Goal: Communication & Community: Answer question/provide support

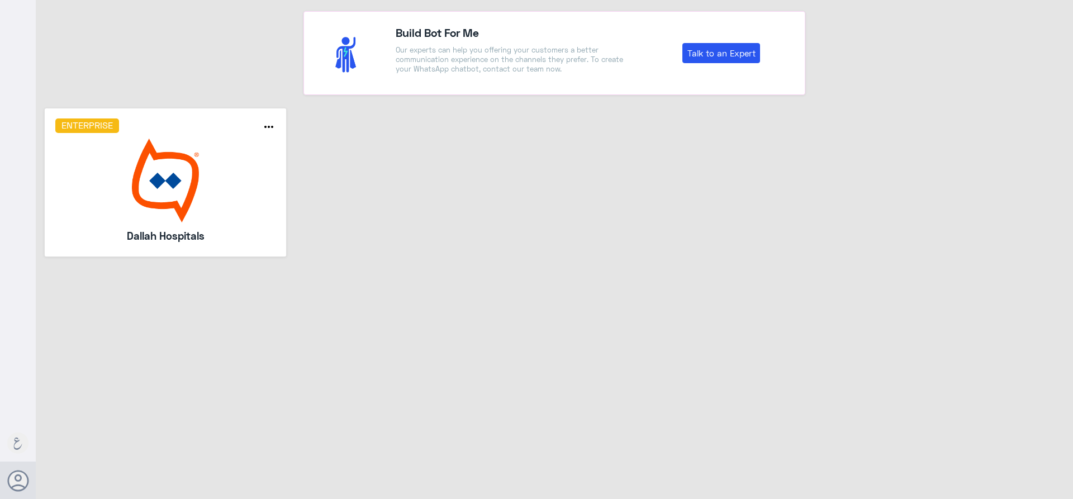
click at [201, 180] on img at bounding box center [165, 181] width 221 height 84
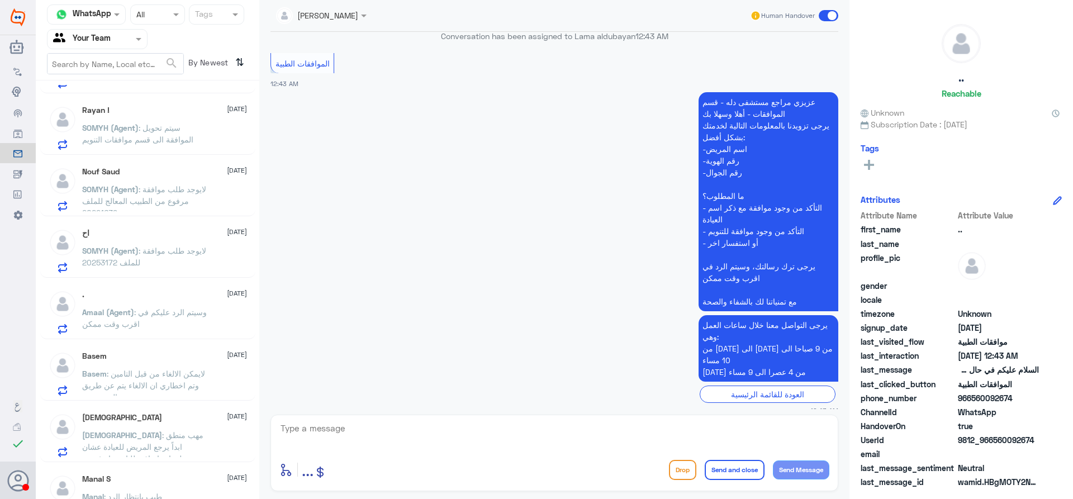
scroll to position [754, 0]
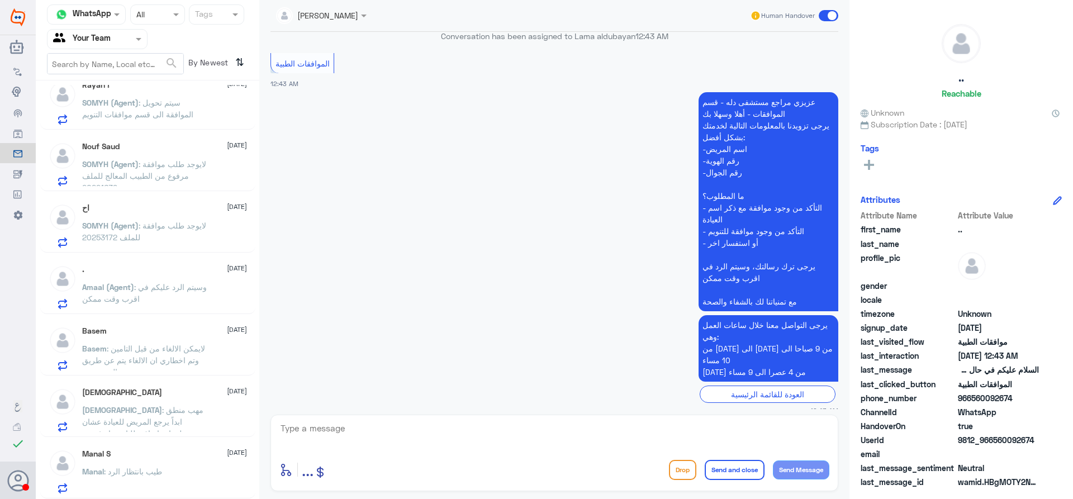
click at [116, 472] on span ": طيب بانتظار الرد" at bounding box center [133, 470] width 58 height 9
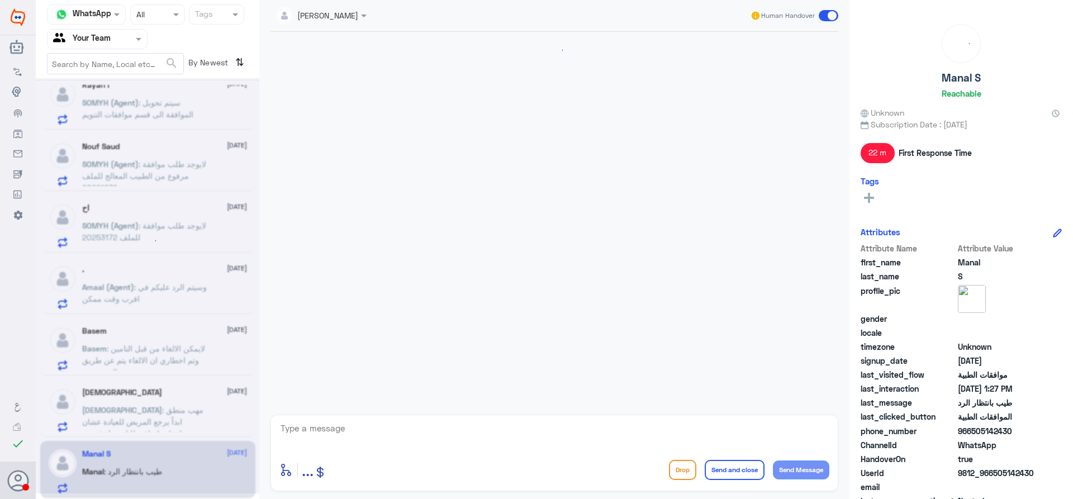
scroll to position [757, 0]
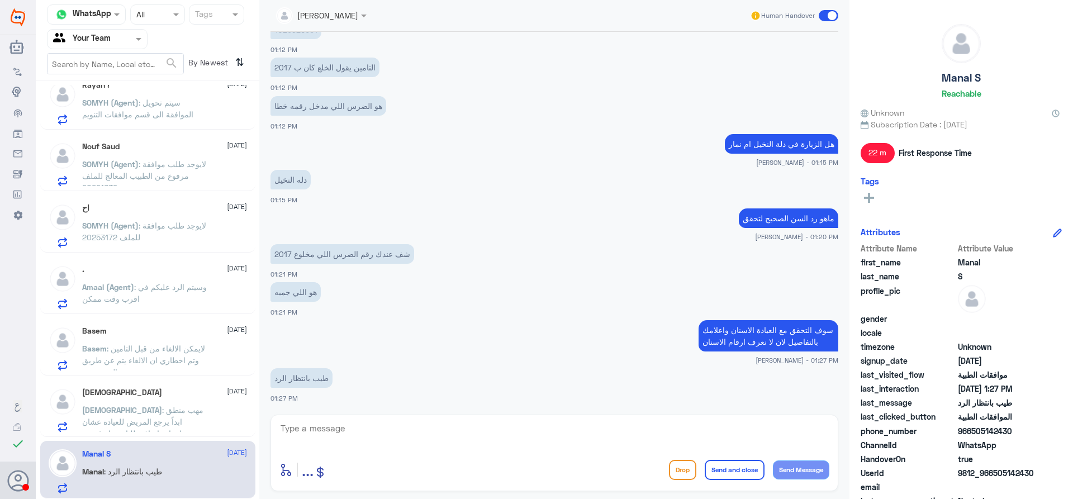
click at [144, 416] on p "سبحان : مهب منطق ابداً يرجع المريض للعيادة عشان معلومات إضافية للتامين او غيره …" at bounding box center [145, 418] width 126 height 28
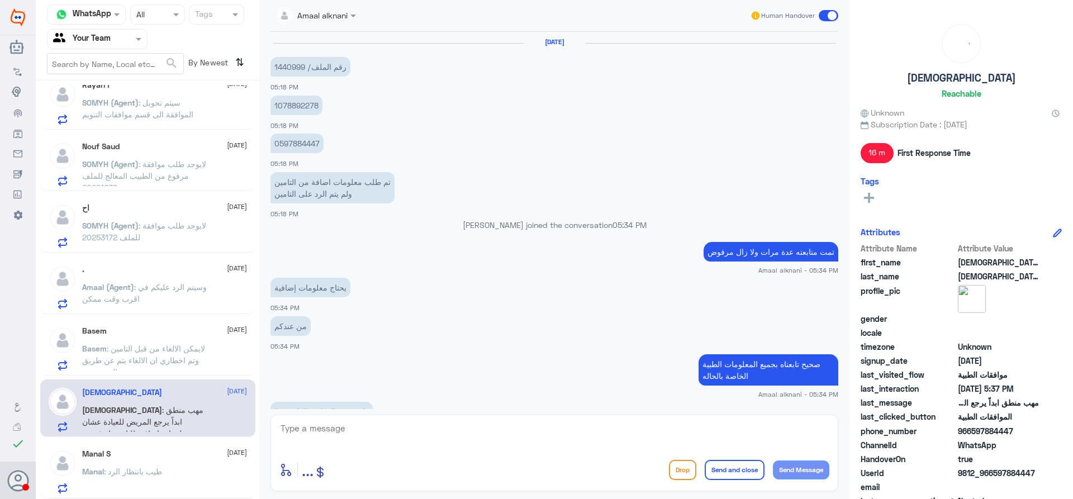
scroll to position [456, 0]
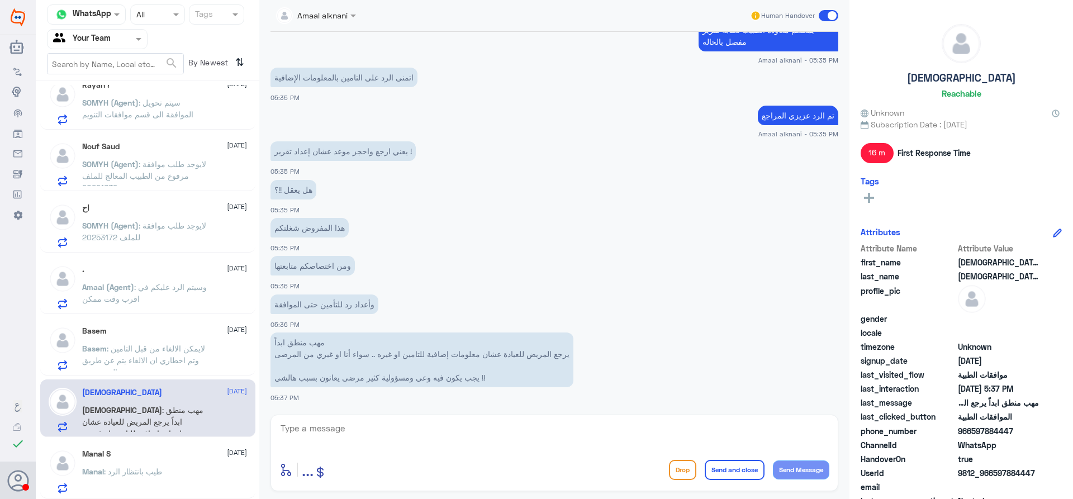
click at [153, 347] on span ": لايمكن الالغاء من قبل التامين وتم اخطاري ان الالغاء يتم عن طريق المستشفى" at bounding box center [143, 360] width 123 height 33
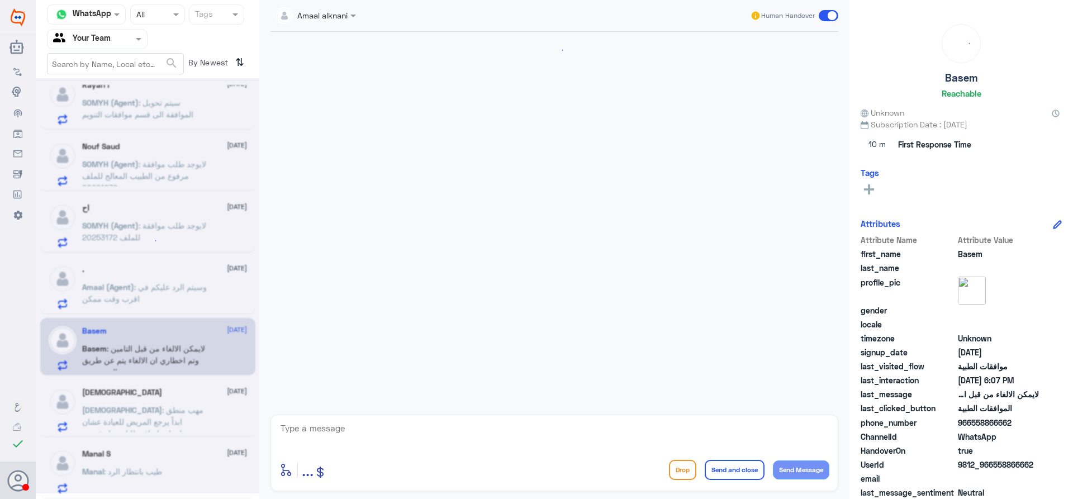
scroll to position [851, 0]
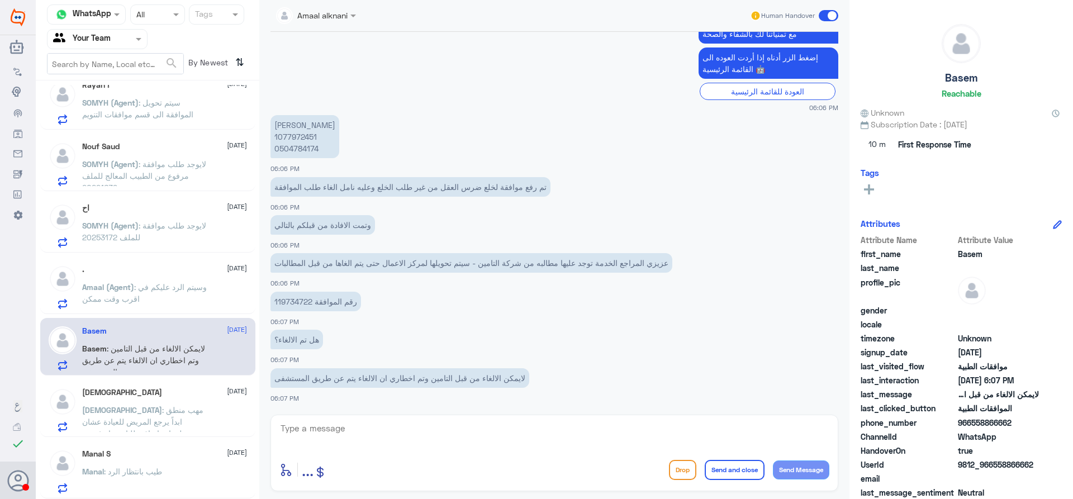
click at [150, 273] on div ". [DATE]" at bounding box center [164, 269] width 165 height 9
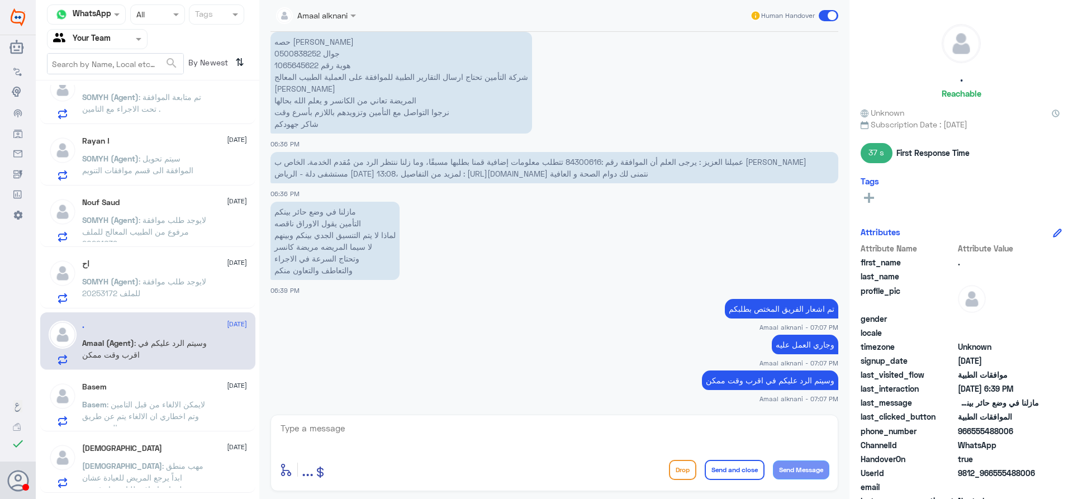
scroll to position [642, 0]
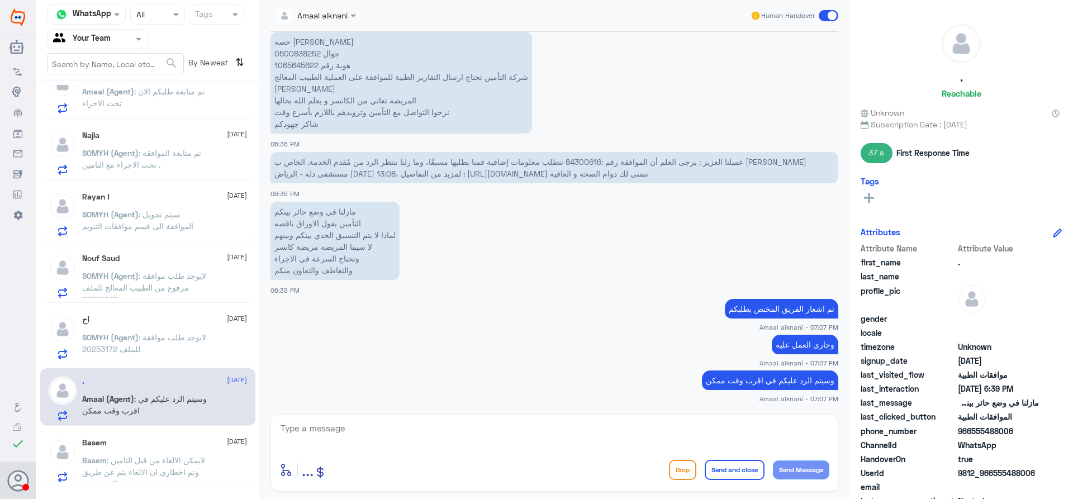
click at [178, 340] on span ": لايوجد طلب موافقة للملف 20253172" at bounding box center [144, 342] width 124 height 21
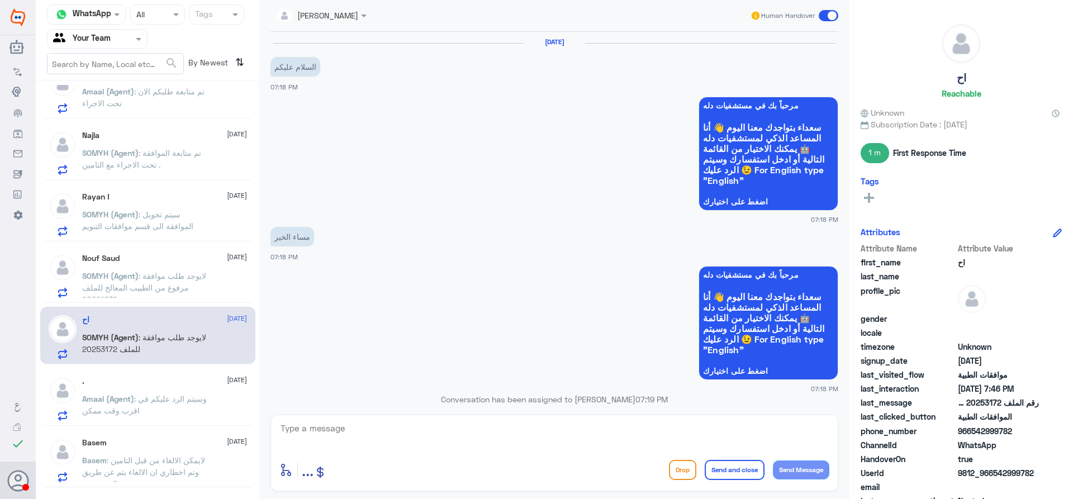
scroll to position [730, 0]
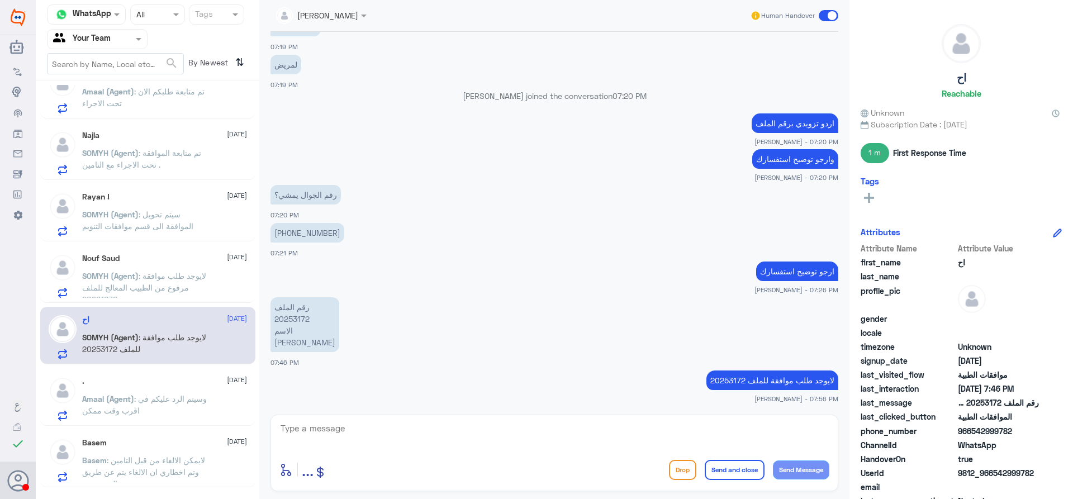
click at [187, 275] on p "SOMYH (Agent) : لايوجد طلب موافقة مرفوع من الطبيب المعالج للملف 20221639" at bounding box center [145, 284] width 126 height 28
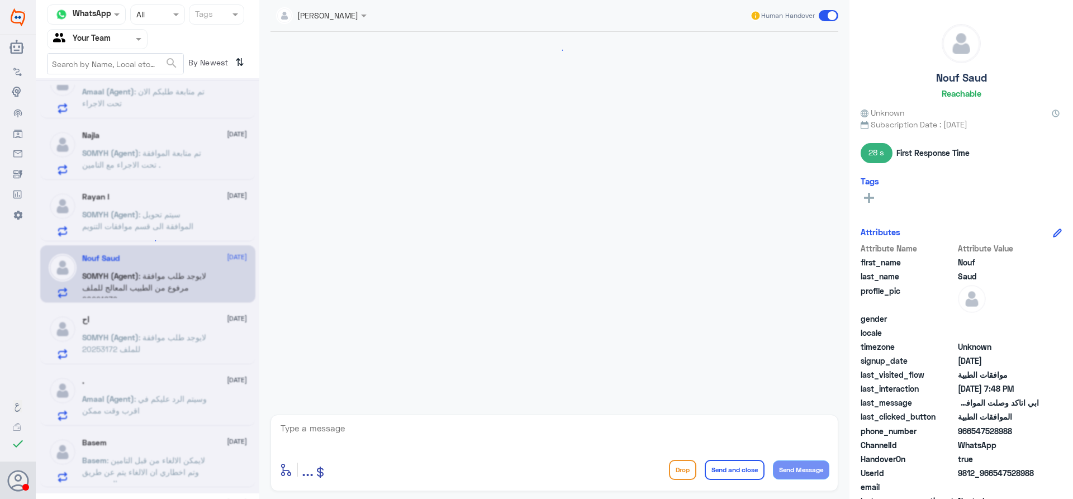
scroll to position [1094, 0]
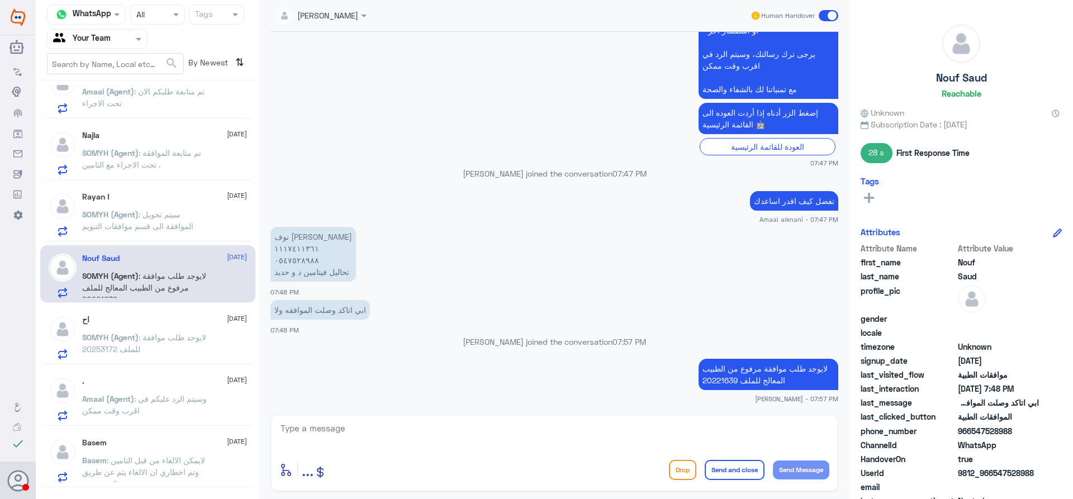
click at [181, 208] on p "SOMYH (Agent) : سيتم تحويل الموافقة الى قسم موافقات التنويم" at bounding box center [145, 222] width 126 height 28
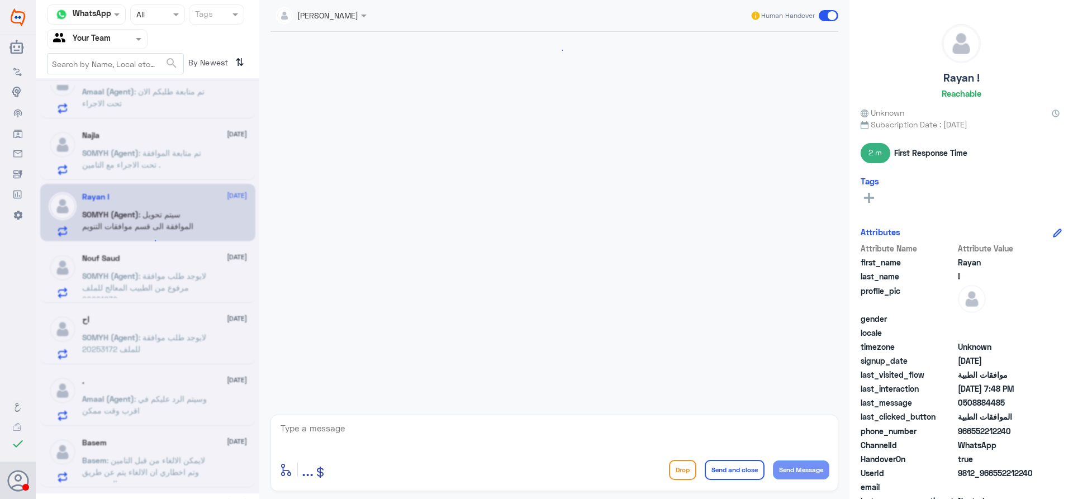
scroll to position [1041, 0]
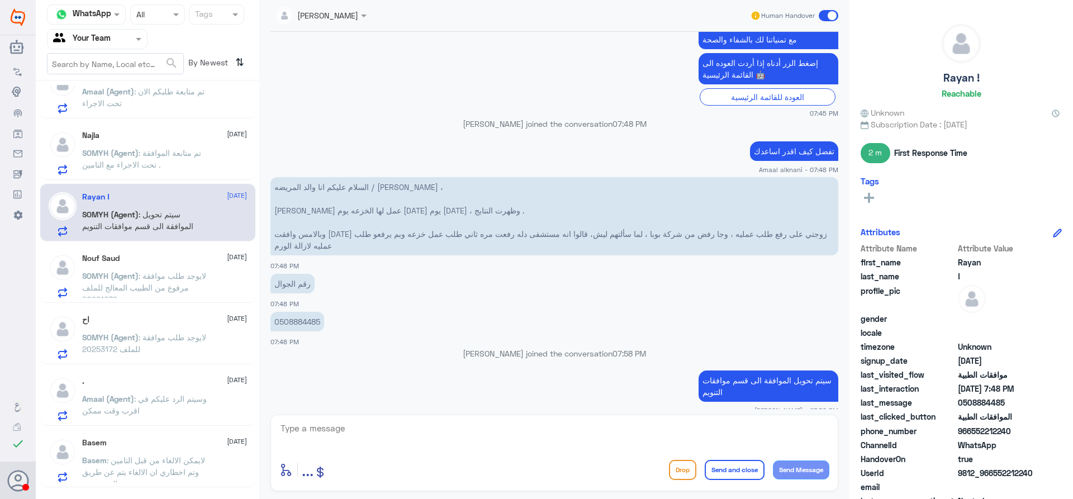
click at [183, 159] on p "SOMYH (Agent) : تم متابعة الموافقة تحت الاجراء مع التامين ." at bounding box center [145, 161] width 126 height 28
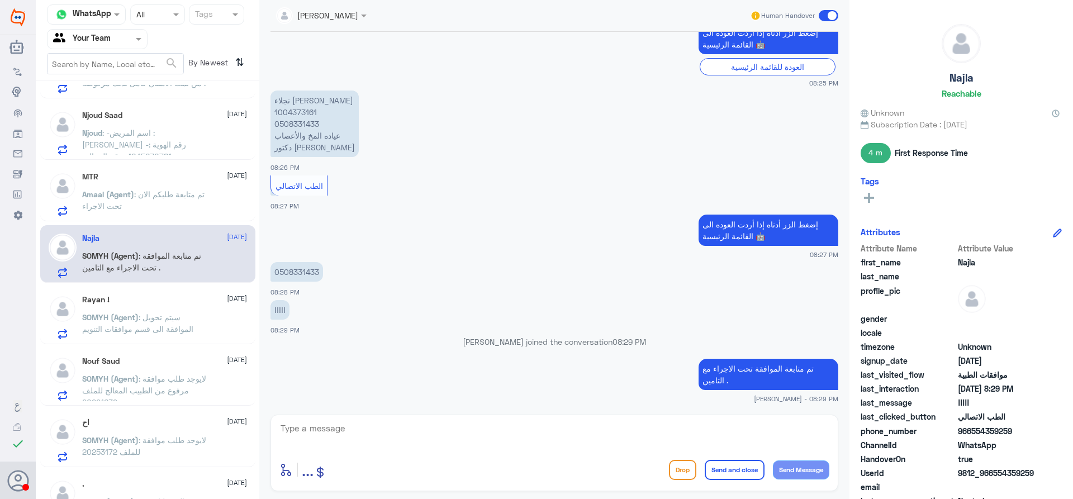
scroll to position [531, 0]
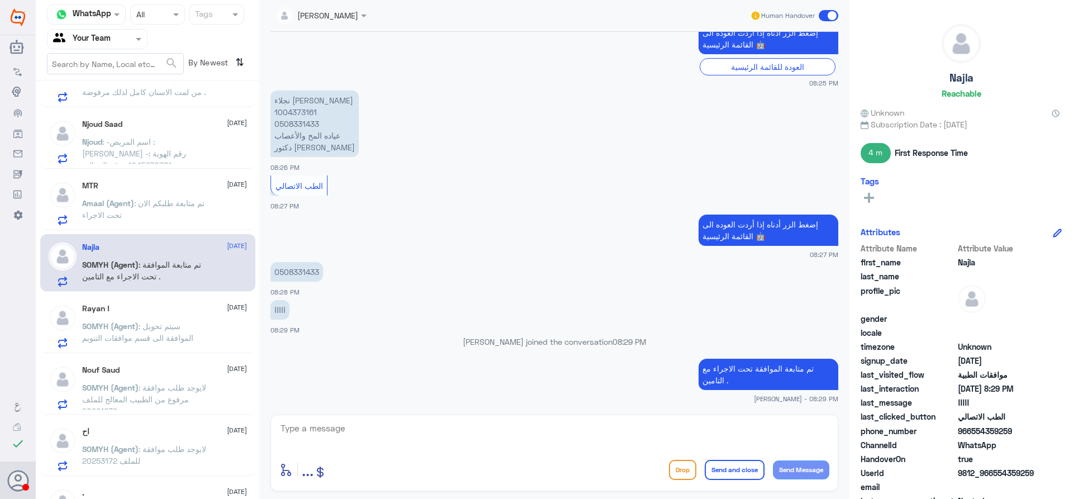
click at [183, 202] on span ": تم متابعة طلبكم الان تحت الاجراء" at bounding box center [143, 208] width 122 height 21
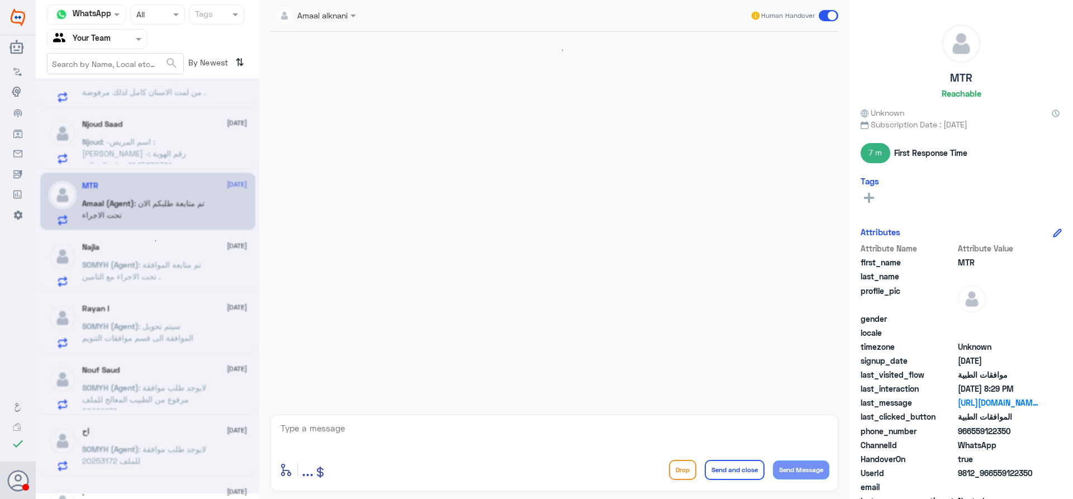
scroll to position [1050, 0]
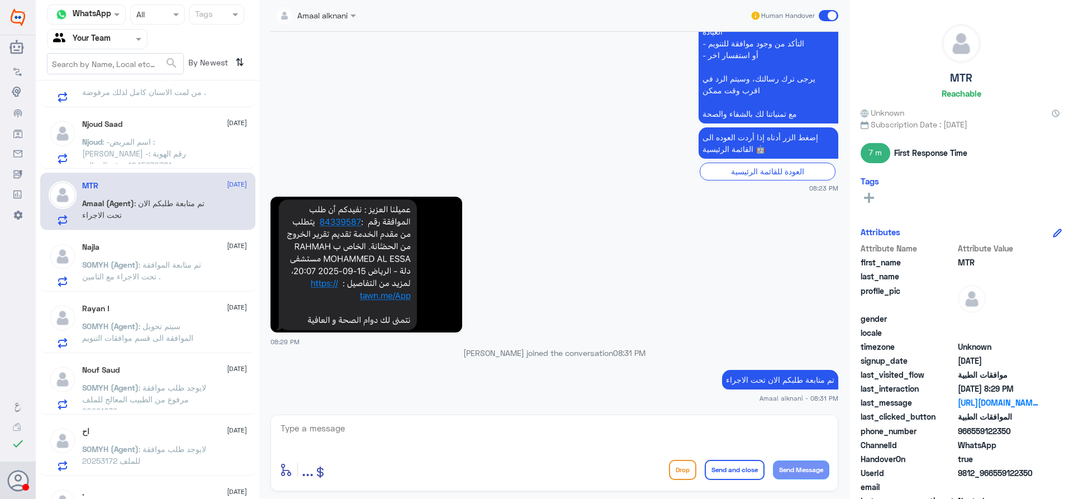
click at [203, 143] on p "Njoud : -اسم المريض : [PERSON_NAME] -رقم الهوية : 1045670781 -رقم الجوال : 0554…" at bounding box center [145, 150] width 126 height 28
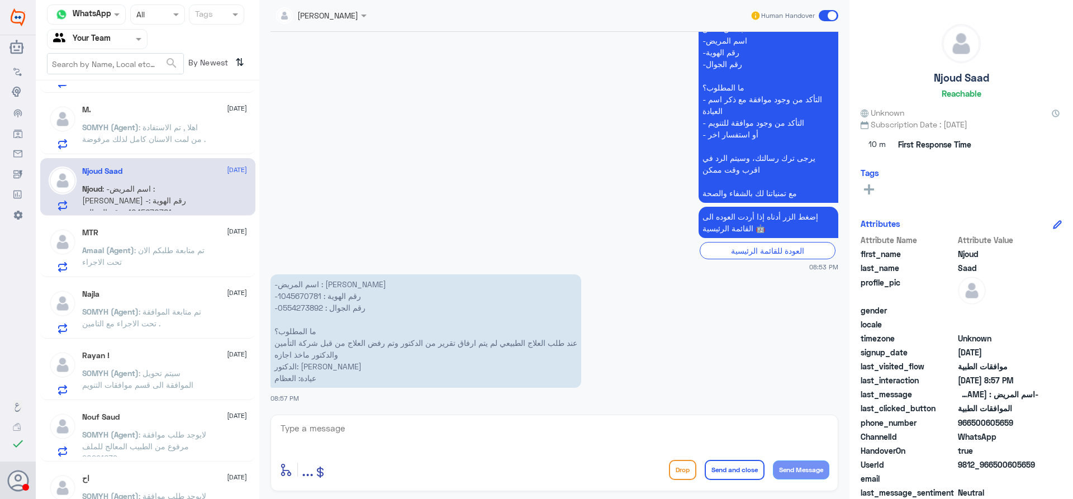
scroll to position [419, 0]
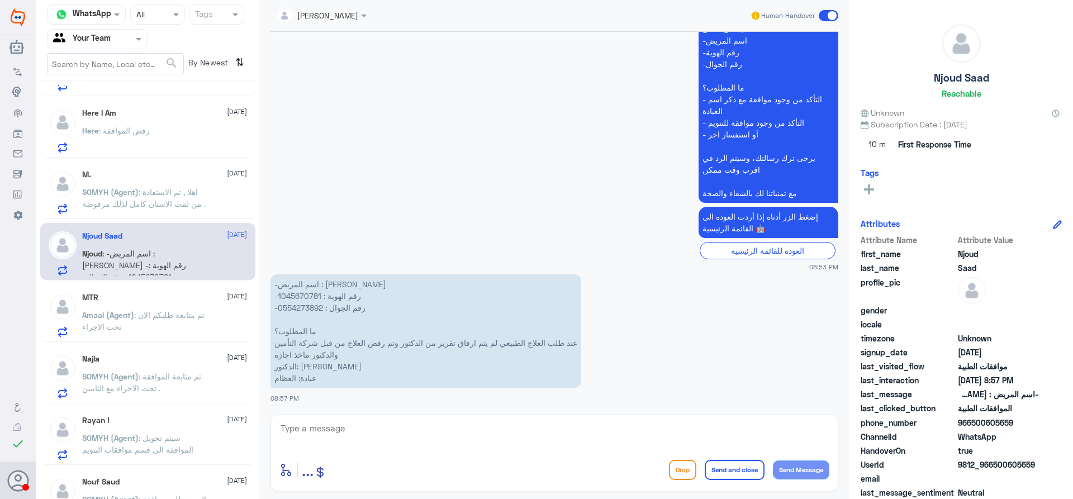
click at [198, 201] on span ": اهلا , تم الاستفادة من لمت الاسنان كامل لذلك مرفوضة ." at bounding box center [143, 197] width 123 height 21
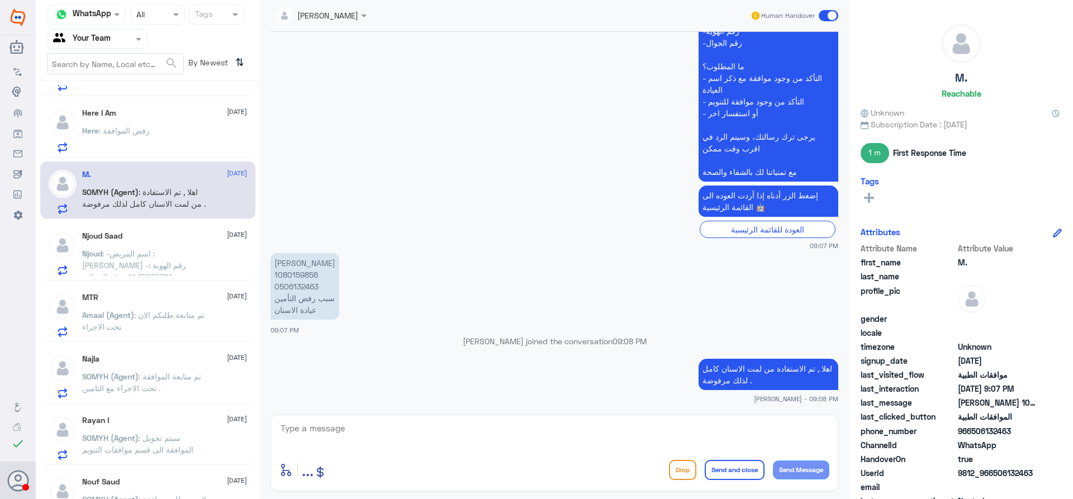
scroll to position [363, 0]
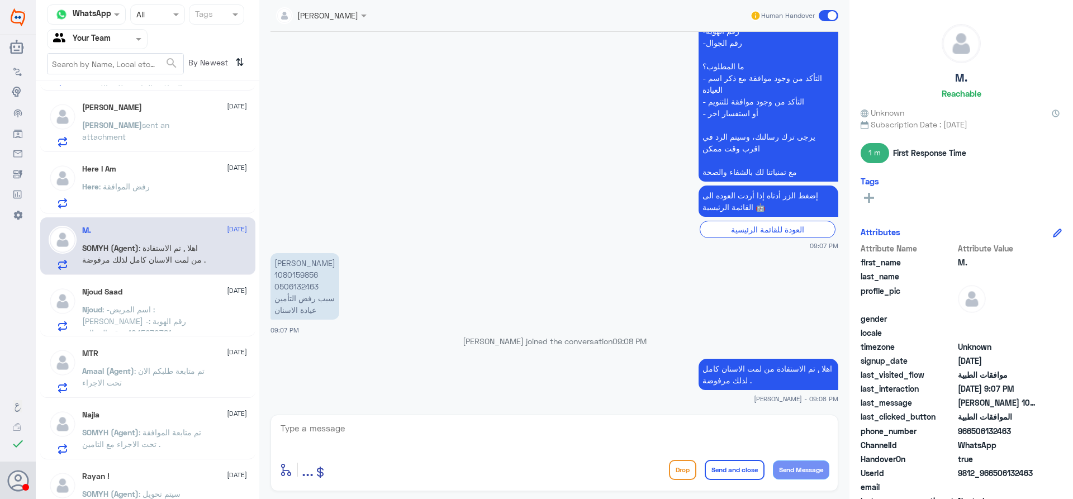
click at [182, 196] on div "Here : رفض الموافقة" at bounding box center [164, 195] width 165 height 25
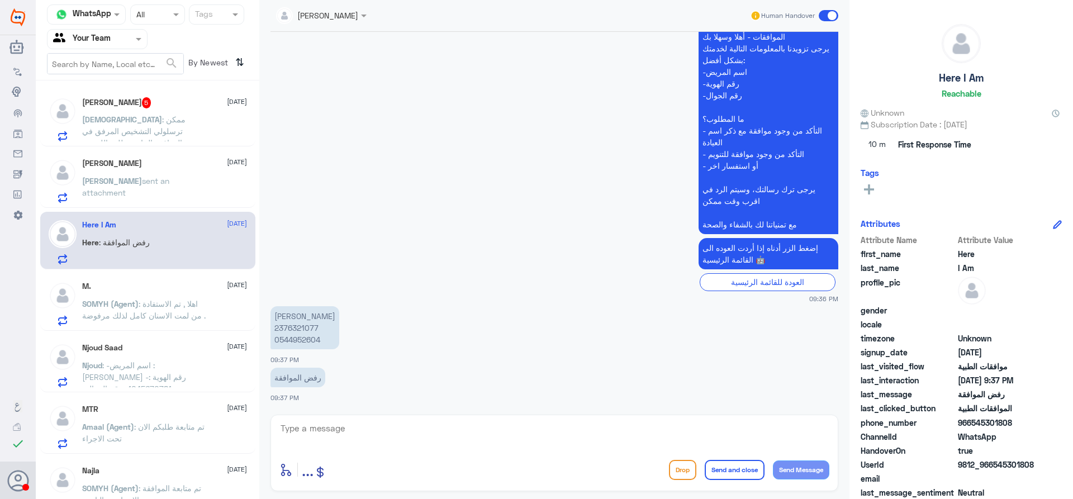
click at [189, 168] on div "[PERSON_NAME] [DATE] [PERSON_NAME] sent an attachment" at bounding box center [164, 181] width 165 height 44
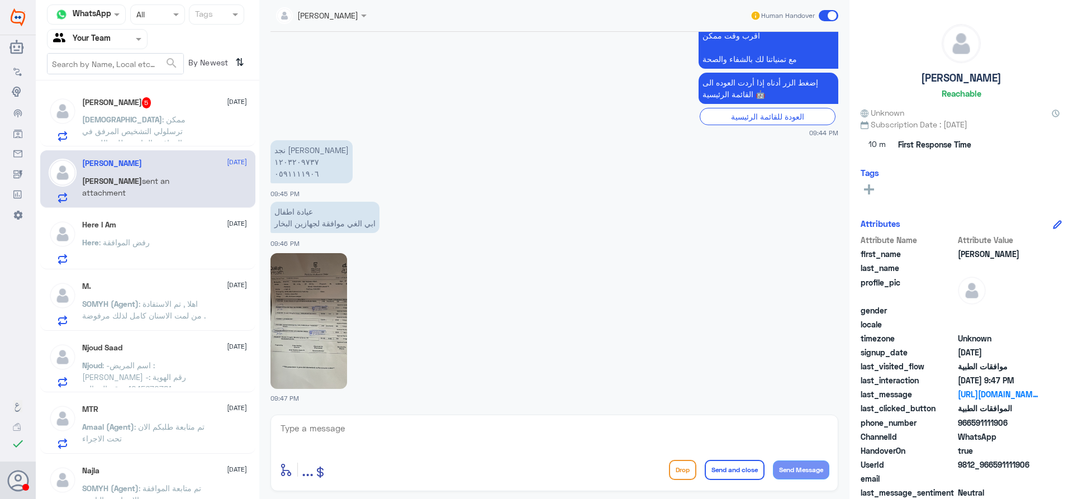
click at [175, 229] on div "Here I Am [DATE]" at bounding box center [164, 224] width 165 height 9
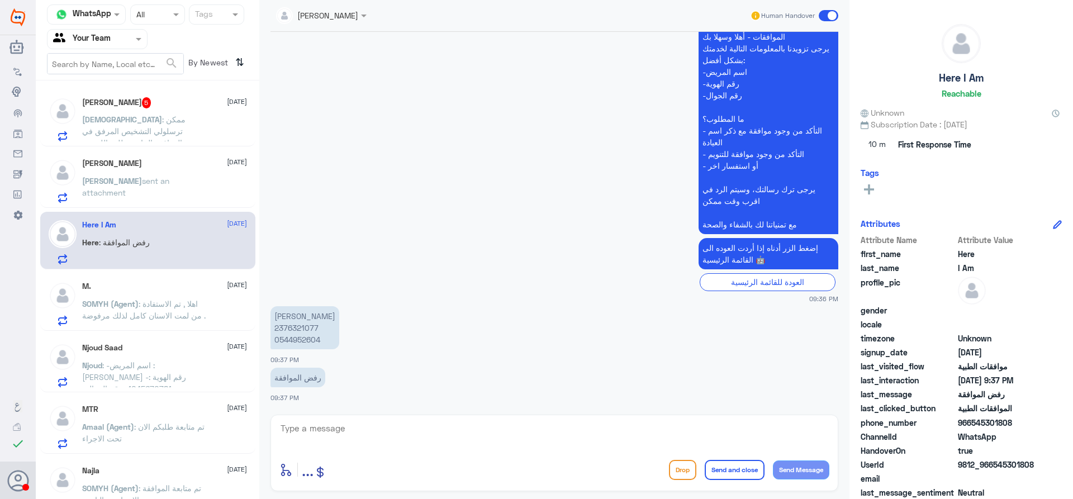
click at [195, 182] on div "[PERSON_NAME] sent an attachment" at bounding box center [164, 190] width 165 height 25
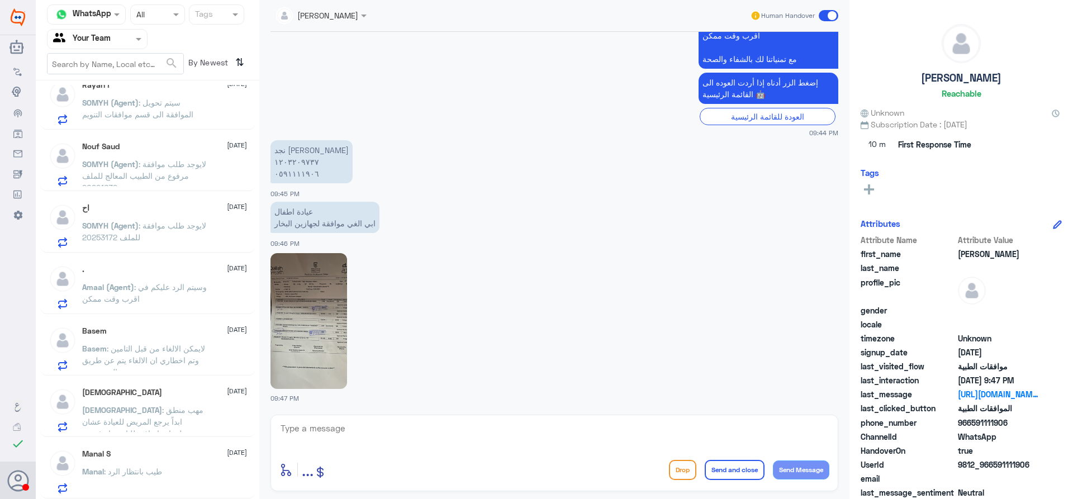
click at [156, 216] on div "اح [DATE] SOMYH (Agent) : لايوجد طلب موافقة للملف 20253172" at bounding box center [164, 225] width 165 height 44
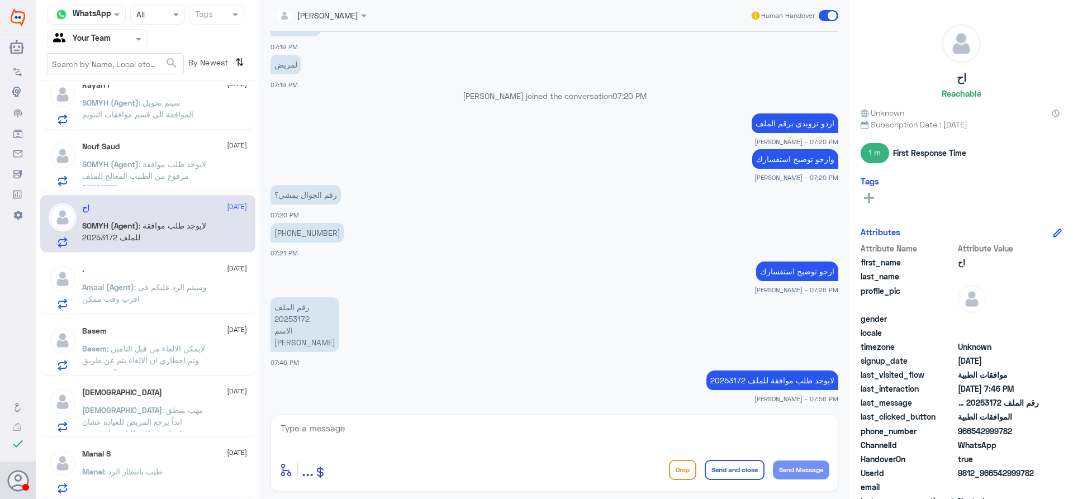
click at [186, 178] on span ": لايوجد طلب موافقة مرفوع من الطبيب المعالج للملف 20221639" at bounding box center [144, 175] width 124 height 33
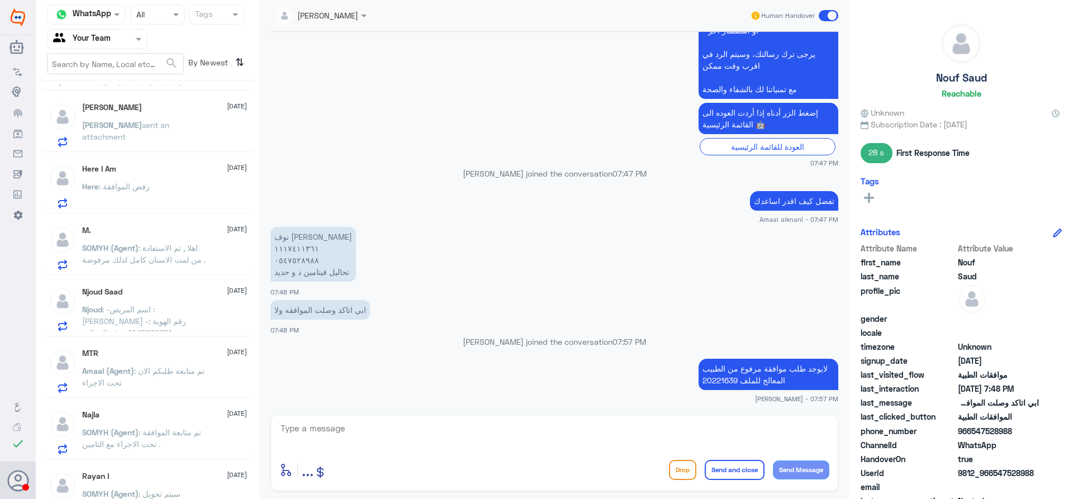
click at [194, 255] on span ": اهلا , تم الاستفادة من لمت الاسنان كامل لذلك مرفوضة ." at bounding box center [143, 253] width 123 height 21
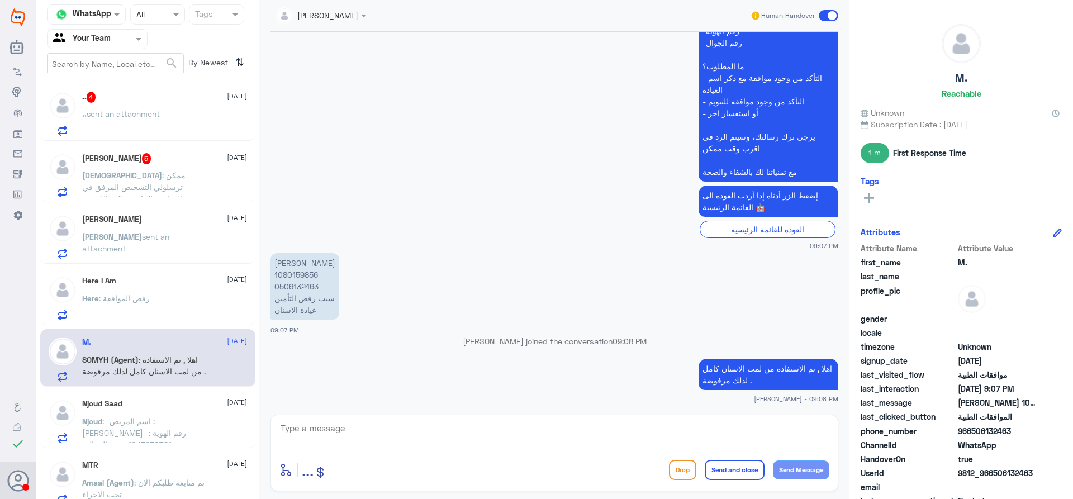
click at [195, 243] on div "[PERSON_NAME] sent an attachment" at bounding box center [164, 246] width 165 height 25
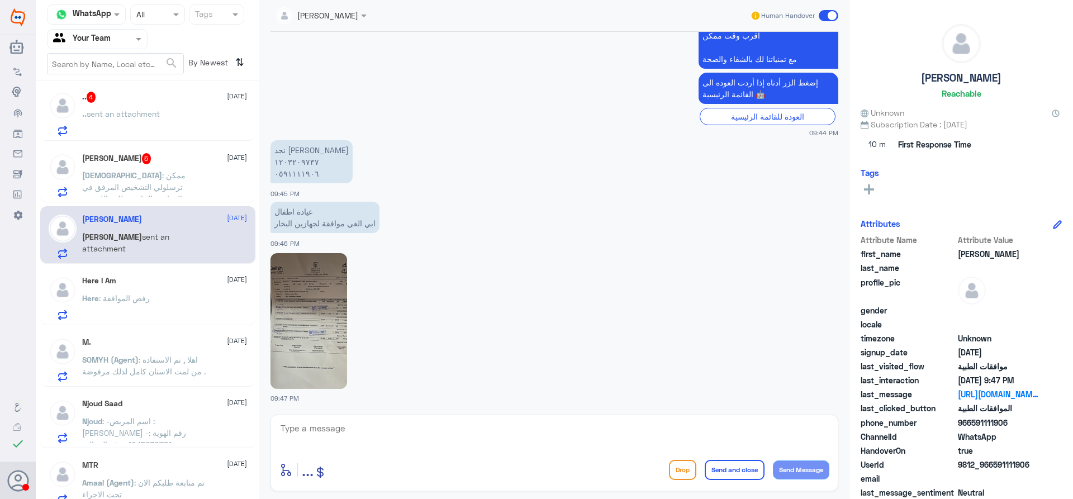
click at [195, 291] on div "Here I Am [DATE] Here : رفض الموافقة" at bounding box center [164, 298] width 165 height 44
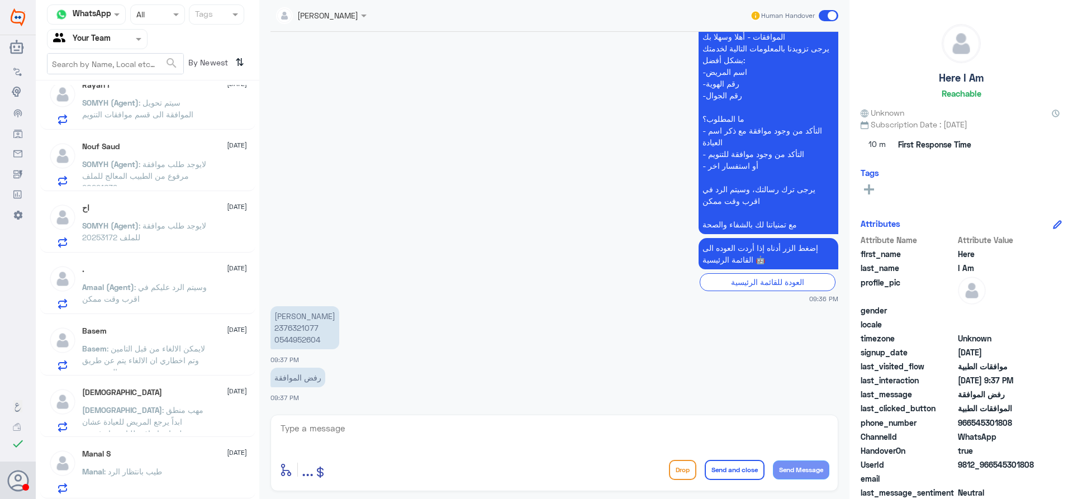
click at [207, 411] on p "سبحان : مهب منطق ابداً يرجع المريض للعيادة عشان معلومات إضافية للتامين او غيره …" at bounding box center [145, 418] width 126 height 28
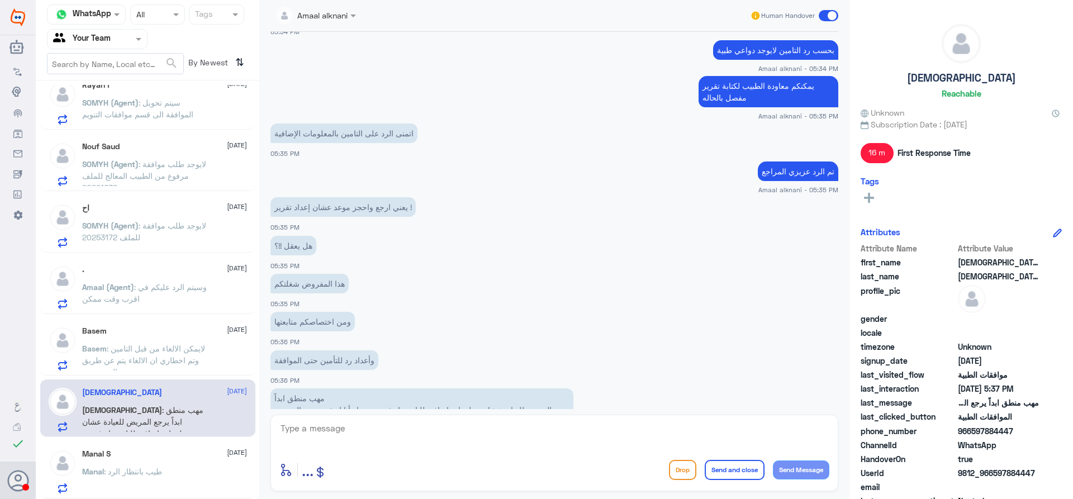
click at [191, 351] on p "Basem : لايمكن الالغاء من قبل التامين وتم اخطاري ان الالغاء يتم عن طريق المستشفى" at bounding box center [145, 356] width 126 height 28
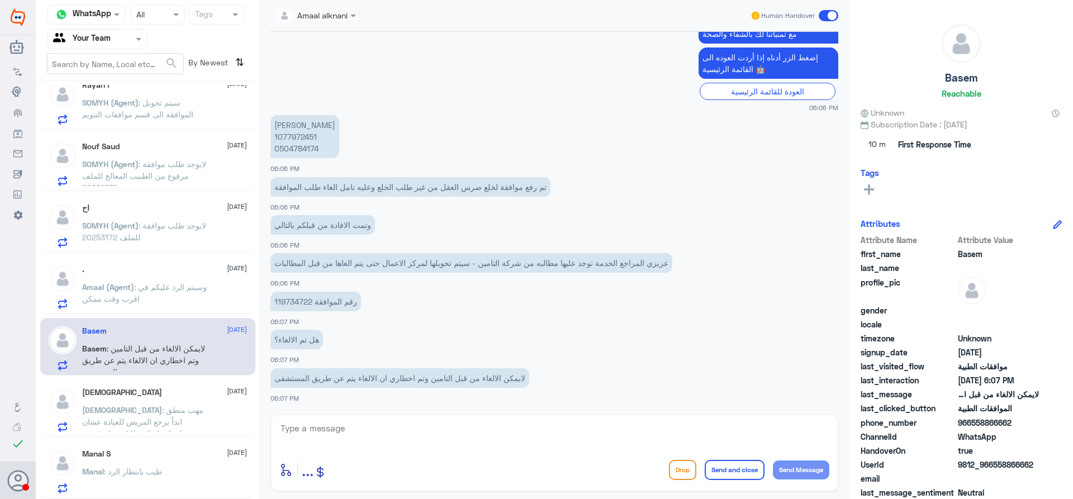
click at [122, 388] on div "[DEMOGRAPHIC_DATA] [DATE]" at bounding box center [164, 392] width 165 height 9
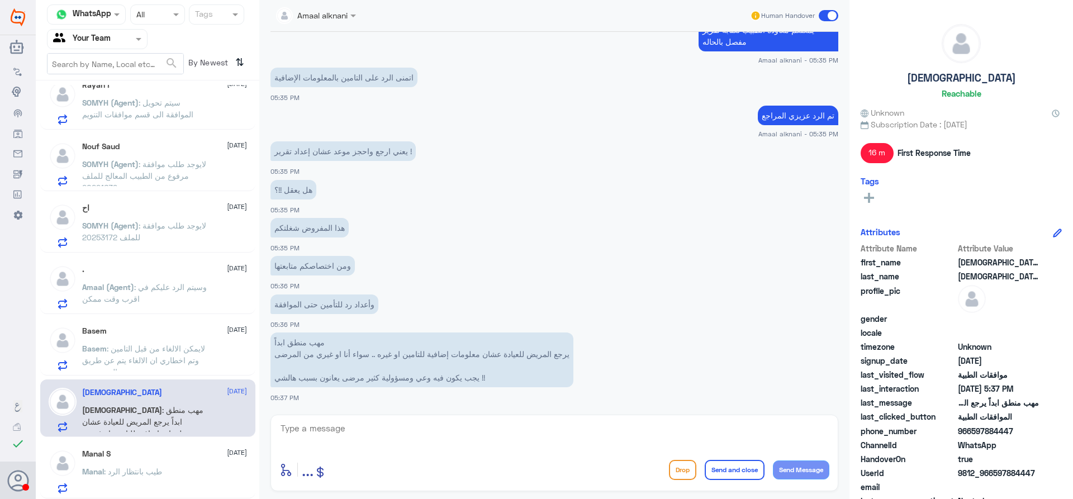
click at [128, 330] on div "Basem [DATE]" at bounding box center [164, 330] width 165 height 9
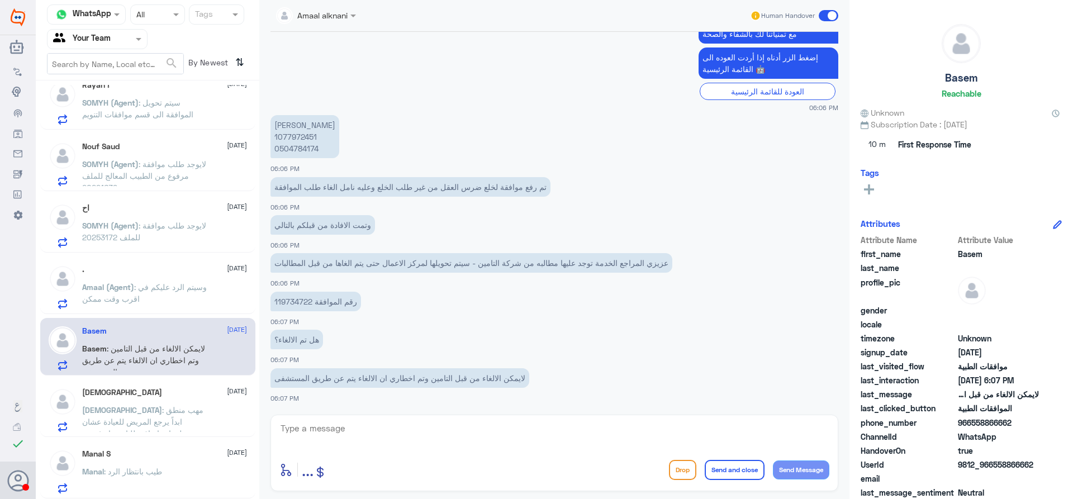
click at [143, 274] on div ". [DATE]" at bounding box center [164, 269] width 165 height 9
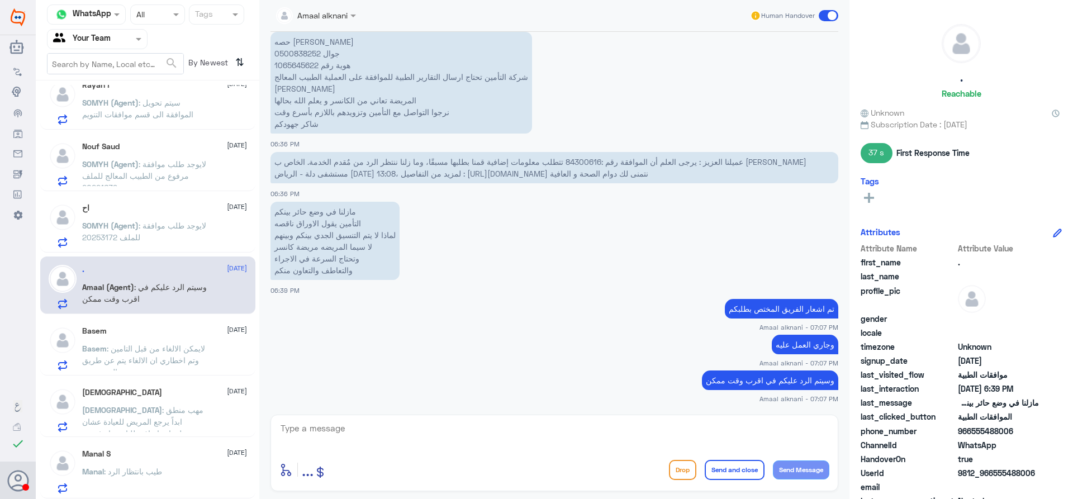
click at [193, 230] on p "SOMYH (Agent) : لايوجد طلب موافقة للملف 20253172" at bounding box center [145, 234] width 126 height 28
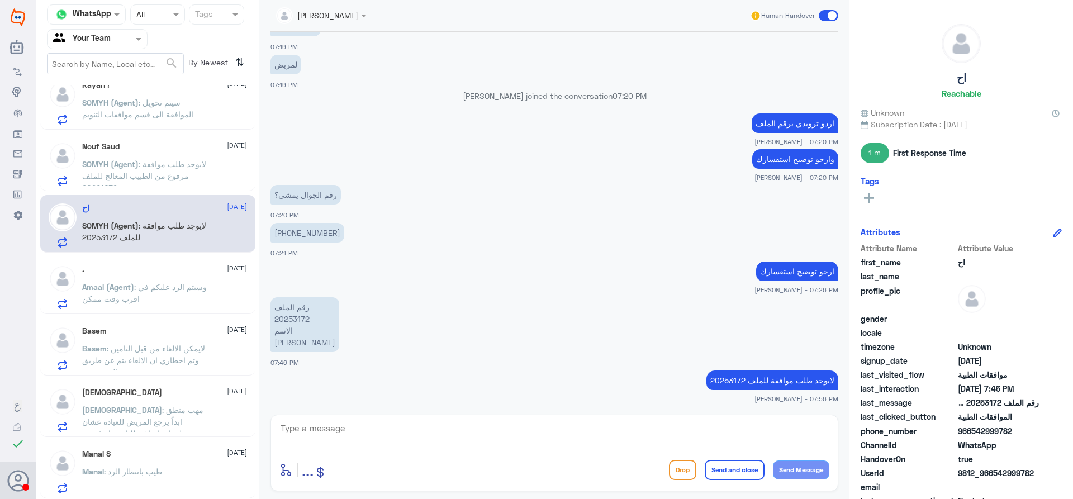
click at [226, 151] on div "Nouf Saud [DATE]" at bounding box center [164, 146] width 165 height 9
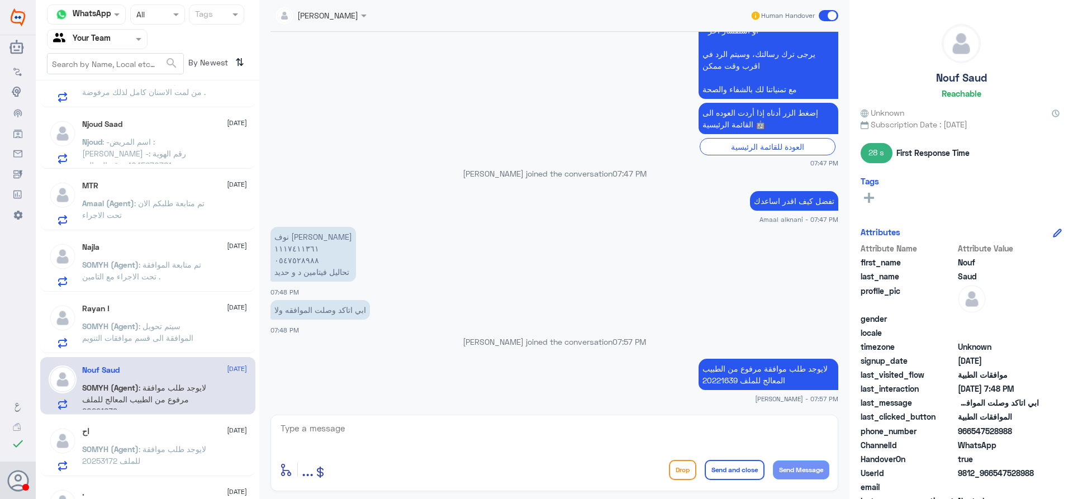
click at [182, 201] on span ": تم متابعة طلبكم الان تحت الاجراء" at bounding box center [143, 208] width 122 height 21
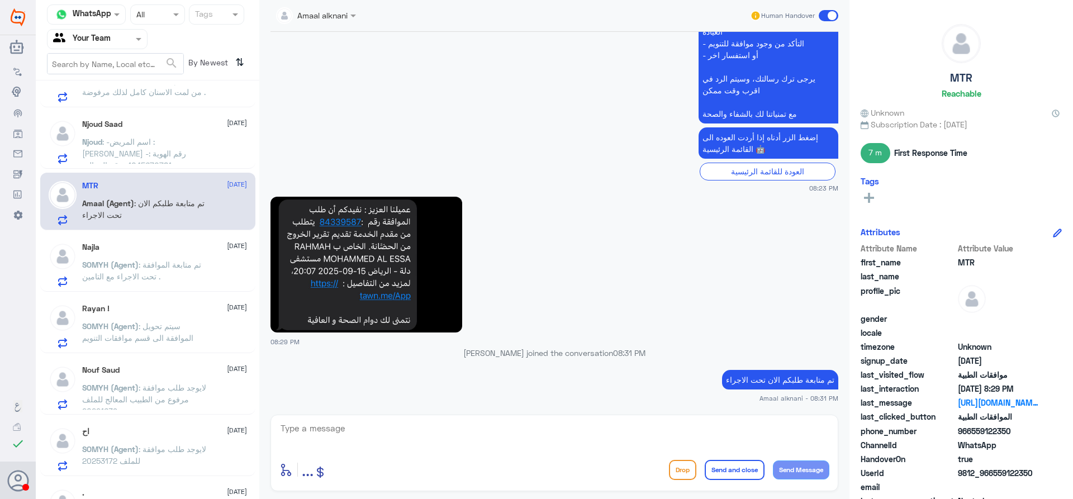
click at [198, 154] on span ": -اسم المريض : [PERSON_NAME] -رقم الهوية : 1045670781 -رقم الجوال : 0554273892…" at bounding box center [144, 183] width 125 height 92
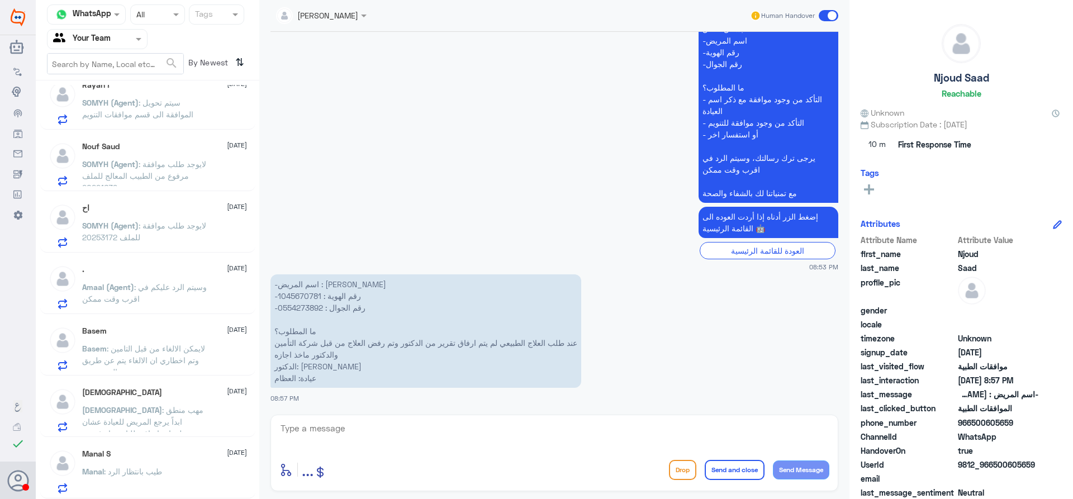
click at [175, 462] on div "Manal S [DATE] Manal : طيب بانتظار الرد" at bounding box center [164, 471] width 165 height 44
